Goal: Task Accomplishment & Management: Complete application form

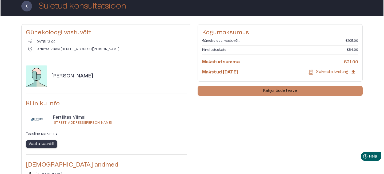
scroll to position [41, 0]
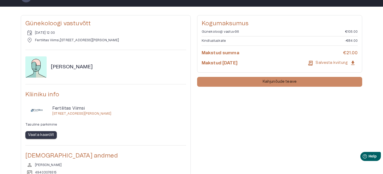
click at [297, 88] on div "Günekoloogi vastuvõtt event [DATE] 12:00 location_on Fertilitas [STREET_ADDRESS…" at bounding box center [191, 105] width 341 height 180
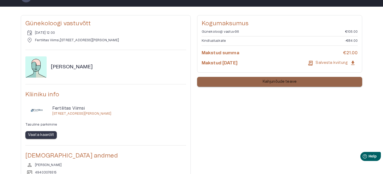
click at [294, 77] on button "Kahjunõude teave" at bounding box center [279, 82] width 165 height 10
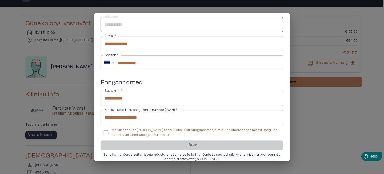
scroll to position [75, 0]
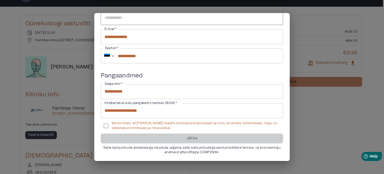
click at [161, 123] on p "Ma kinnitan, et [PERSON_NAME] teadlik kindlustustingimustest ja minu andmete tö…" at bounding box center [195, 125] width 167 height 9
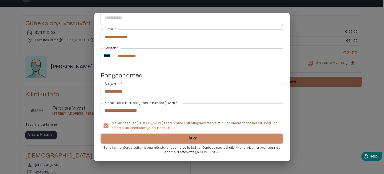
click at [205, 138] on button "Jätka" at bounding box center [192, 139] width 182 height 10
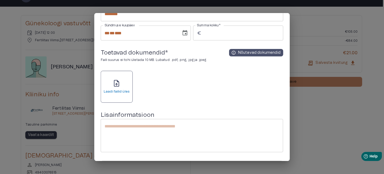
scroll to position [106, 0]
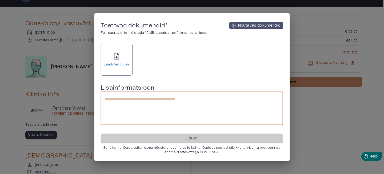
click at [204, 110] on textarea at bounding box center [191, 108] width 175 height 25
click at [208, 139] on div "Jätka Selle kahjunõude esitamisega nõustute jagama selle kahjunõudega seotud is…" at bounding box center [192, 144] width 182 height 21
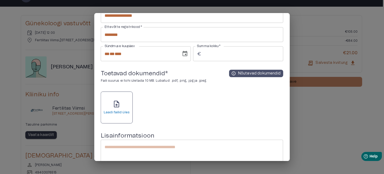
scroll to position [17, 0]
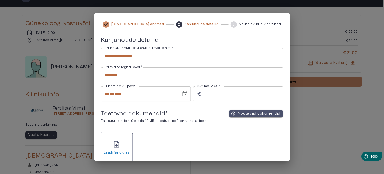
click at [253, 118] on div "Toetavad dokumendid * Faili suurus ei tohi ületada 10 MB. Lubatud: .pdf, .png, …" at bounding box center [192, 118] width 182 height 17
click at [241, 115] on p "Nõutavad dokumendid" at bounding box center [259, 113] width 42 height 5
click at [120, 146] on span "upload_file" at bounding box center [116, 144] width 8 height 8
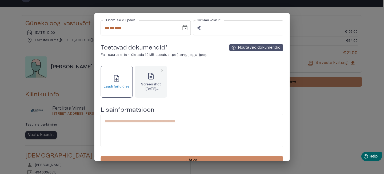
scroll to position [106, 0]
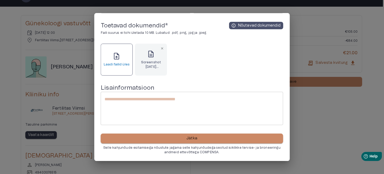
click at [195, 138] on p "Jätka" at bounding box center [191, 139] width 11 height 6
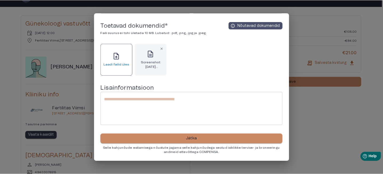
scroll to position [0, 0]
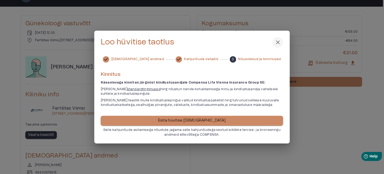
click at [204, 118] on button "Esita hüvitise [DEMOGRAPHIC_DATA]" at bounding box center [192, 121] width 182 height 10
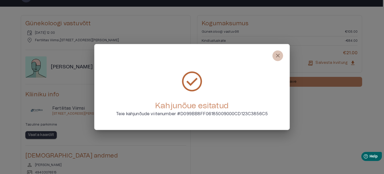
click at [276, 57] on span "close" at bounding box center [278, 56] width 6 height 6
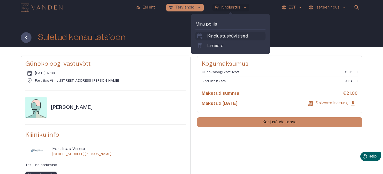
click at [227, 34] on p "Kindlustushüvitised" at bounding box center [227, 36] width 41 height 6
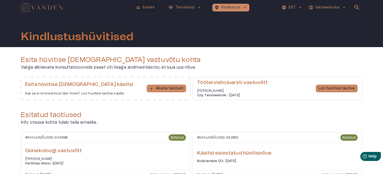
click at [143, 6] on p "Esileht" at bounding box center [149, 8] width 12 height 6
